Goal: Task Accomplishment & Management: Manage account settings

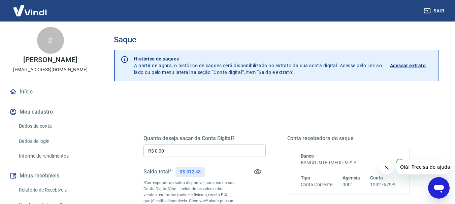
click at [183, 151] on input "R$ 0,00" at bounding box center [204, 151] width 122 height 12
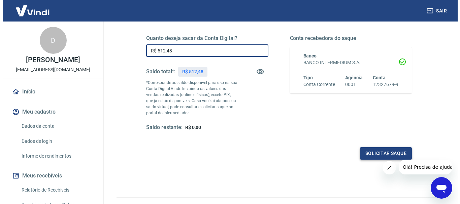
scroll to position [101, 0]
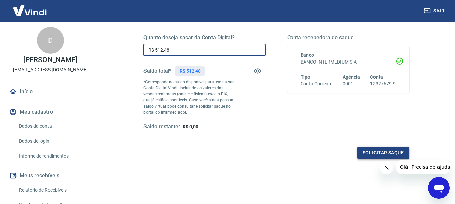
type input "R$ 512,48"
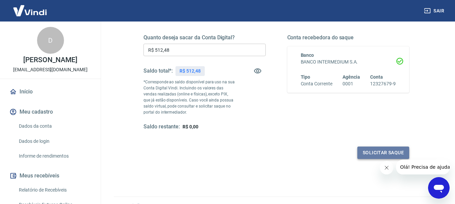
click at [396, 150] on button "Solicitar saque" at bounding box center [383, 153] width 52 height 12
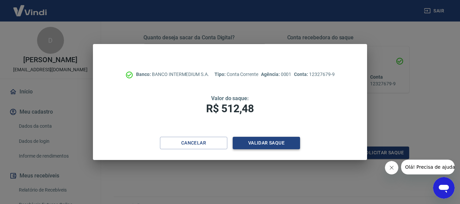
click at [267, 142] on button "Validar saque" at bounding box center [266, 143] width 67 height 12
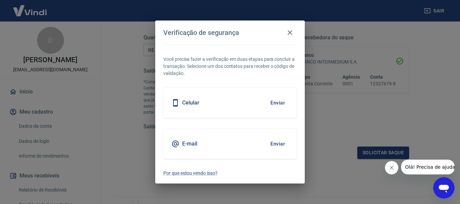
click at [274, 103] on button "Enviar" at bounding box center [278, 103] width 22 height 14
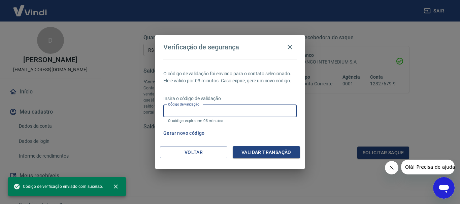
click at [246, 114] on input "Código de validação" at bounding box center [229, 111] width 133 height 12
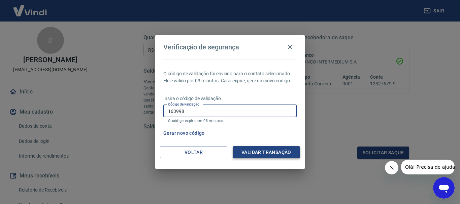
type input "163998"
click at [262, 150] on button "Validar transação" at bounding box center [266, 152] width 67 height 12
